Goal: Transaction & Acquisition: Purchase product/service

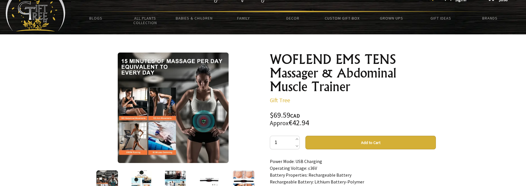
scroll to position [21, 0]
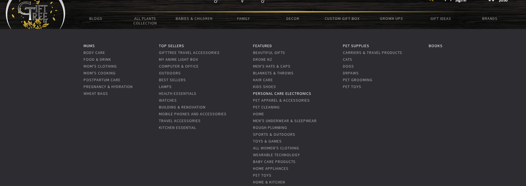
click at [281, 92] on link "Personal Care Electronics" at bounding box center [282, 93] width 58 height 5
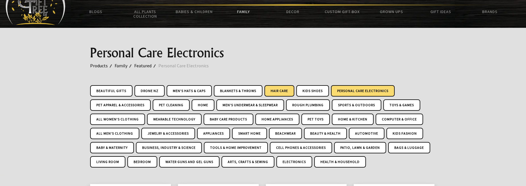
scroll to position [28, 0]
click at [359, 89] on link "Personal Care Electronics" at bounding box center [363, 90] width 64 height 11
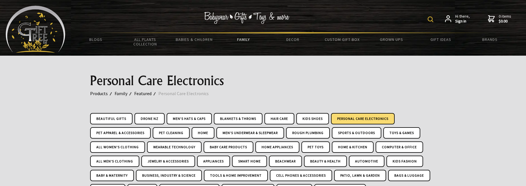
click at [431, 18] on img at bounding box center [431, 19] width 6 height 6
